Goal: Obtain resource: Obtain resource

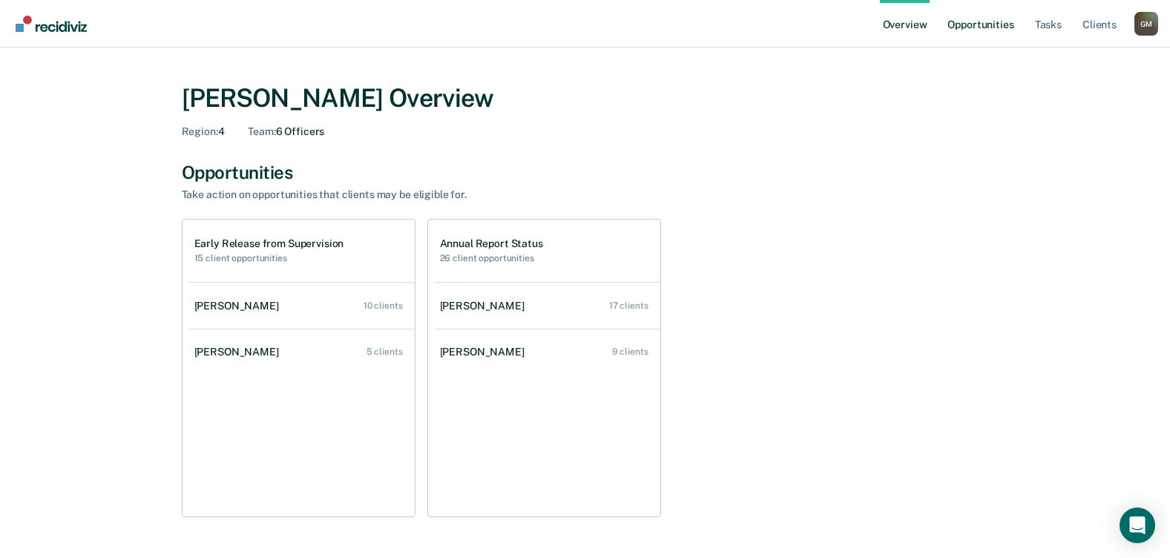
click at [987, 27] on link "Opportunities" at bounding box center [980, 23] width 72 height 47
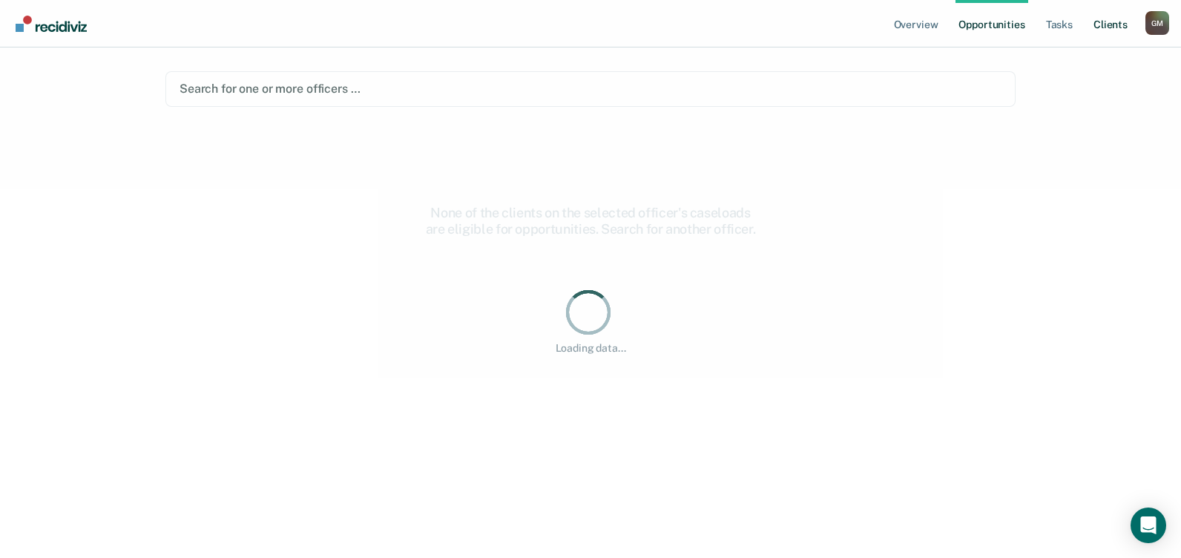
click at [1109, 24] on link "Client s" at bounding box center [1111, 23] width 40 height 47
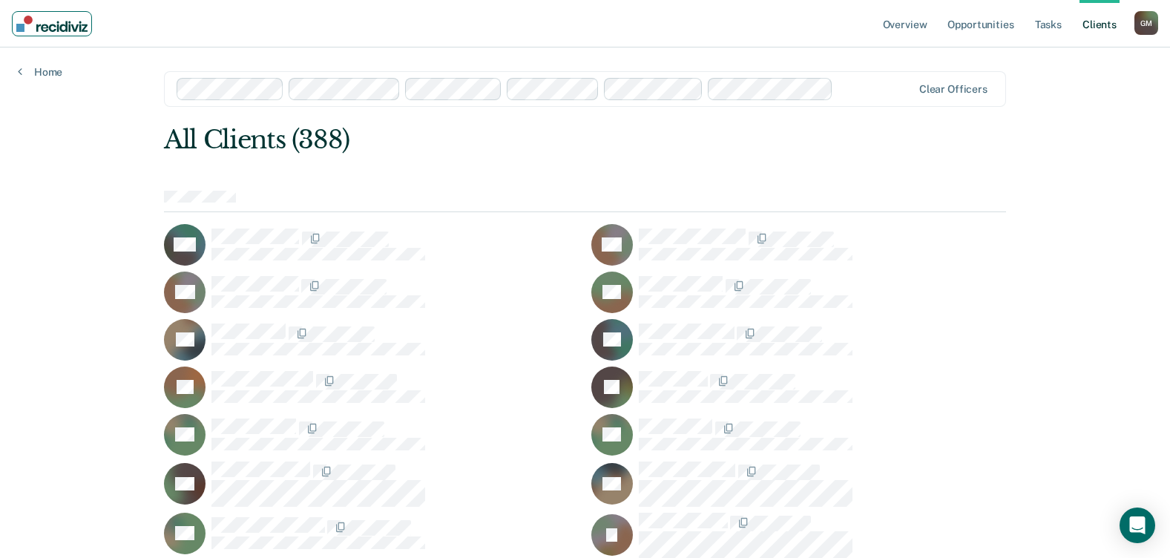
click at [76, 23] on img "Main navigation" at bounding box center [51, 24] width 71 height 16
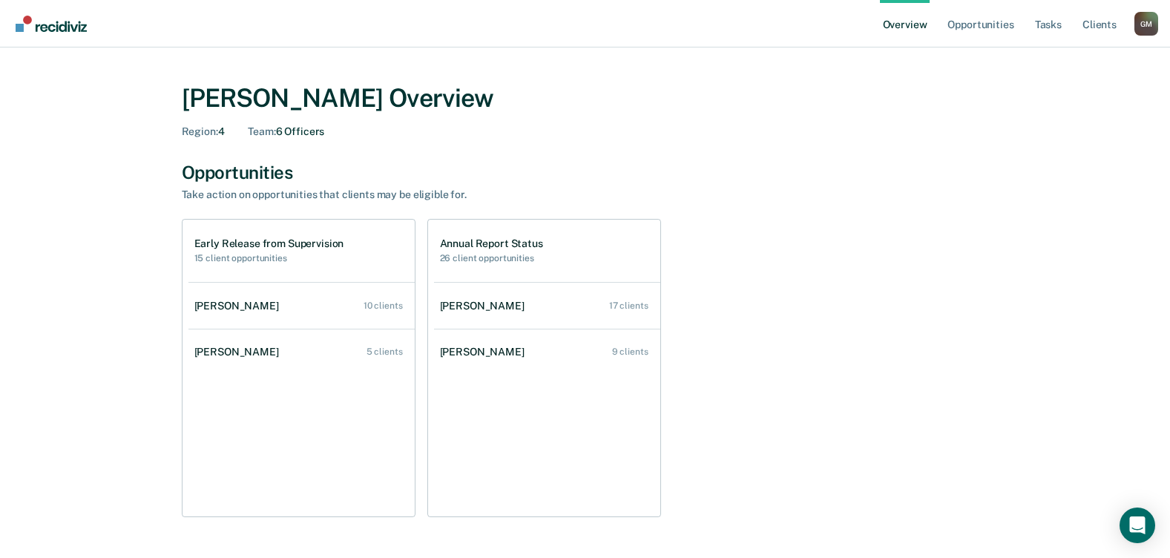
click at [36, 128] on div "[PERSON_NAME] Overview Region : 4 Team : 6 Officers Opportunities Take action o…" at bounding box center [585, 504] width 1134 height 879
click at [45, 22] on img "Main navigation" at bounding box center [51, 24] width 71 height 16
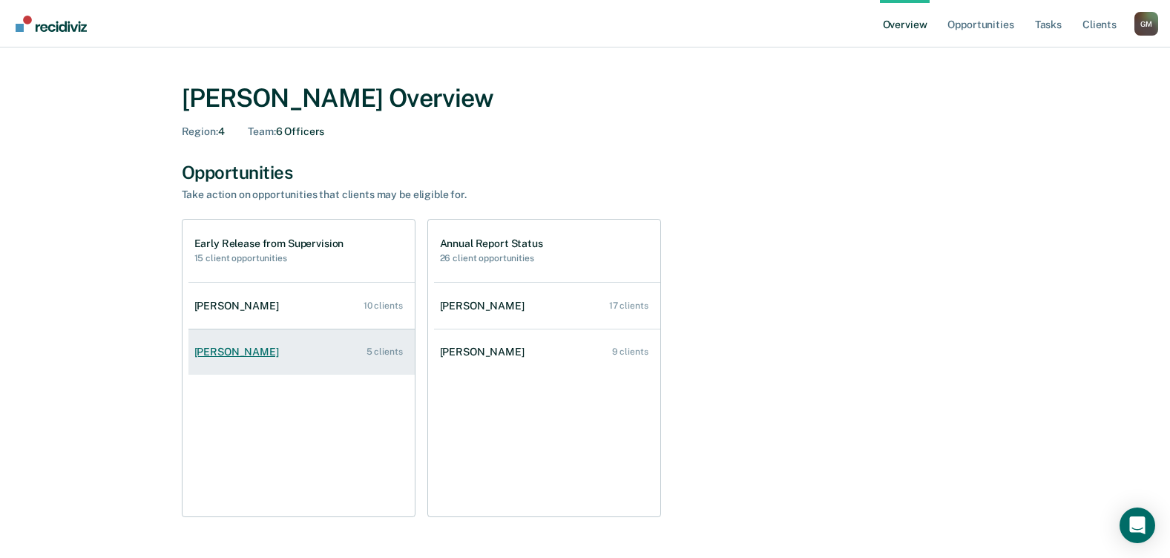
click at [235, 351] on div "[PERSON_NAME]" at bounding box center [239, 352] width 91 height 13
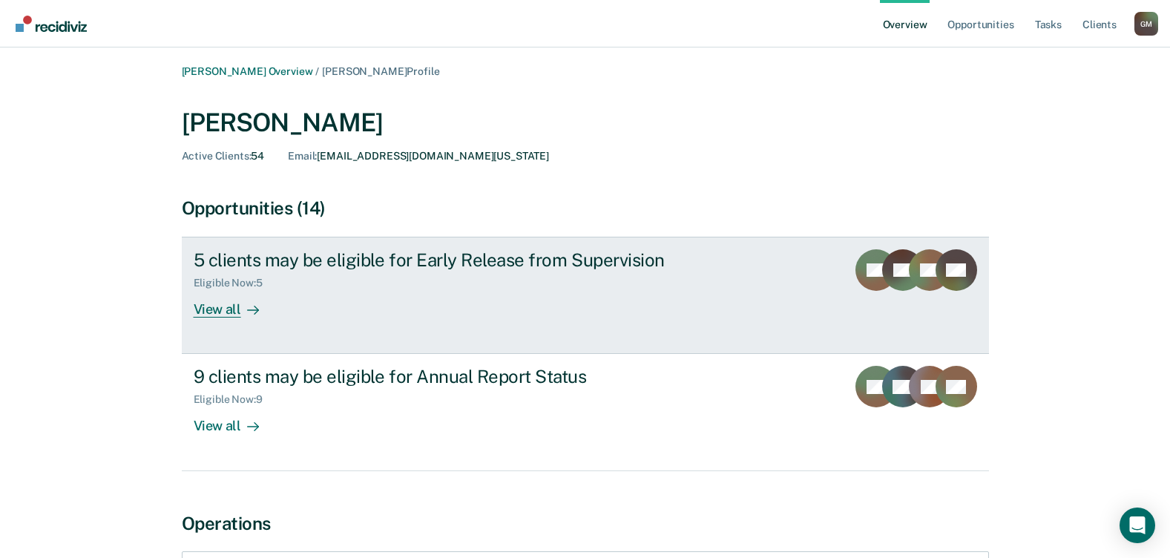
click at [222, 312] on div "View all" at bounding box center [235, 303] width 83 height 29
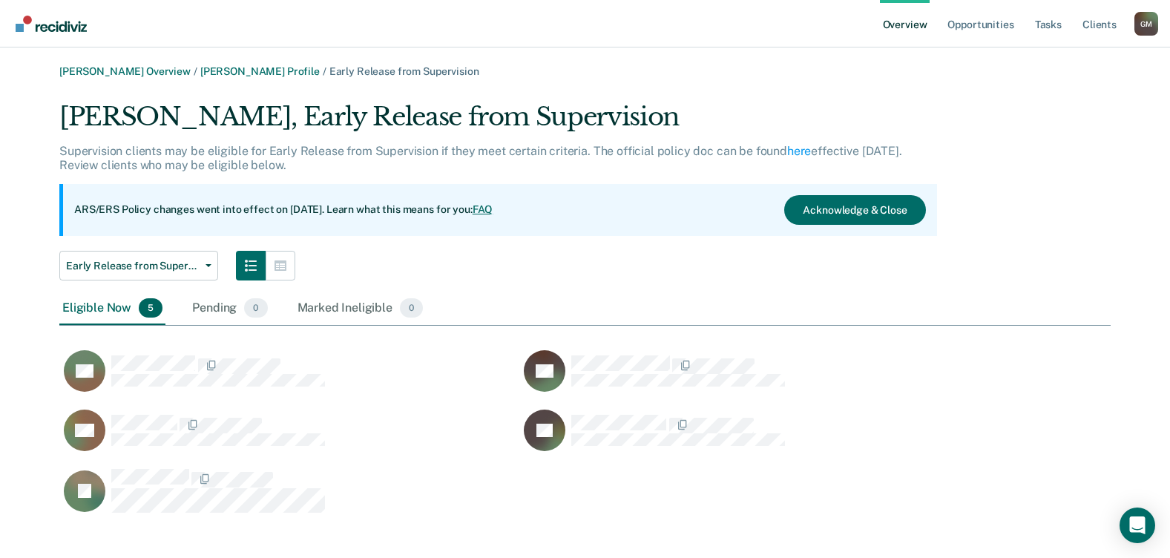
scroll to position [17, 0]
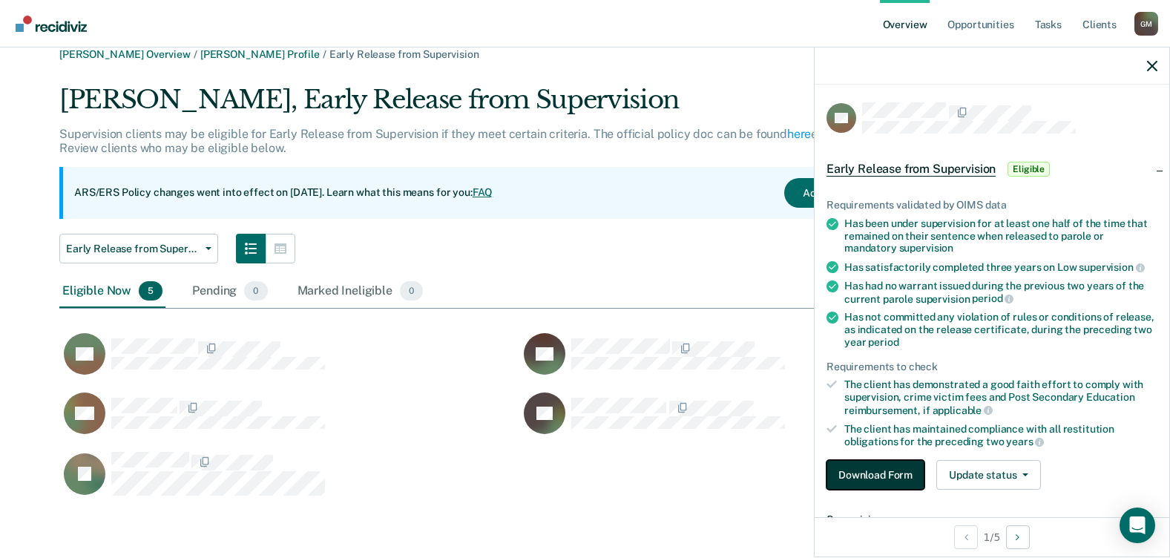
click at [904, 470] on button "Download Form" at bounding box center [875, 475] width 98 height 30
